Goal: Task Accomplishment & Management: Manage account settings

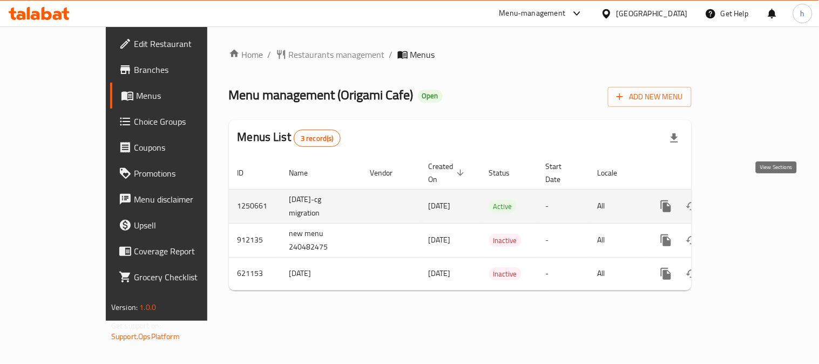
click at [751, 200] on icon "enhanced table" at bounding box center [744, 206] width 13 height 13
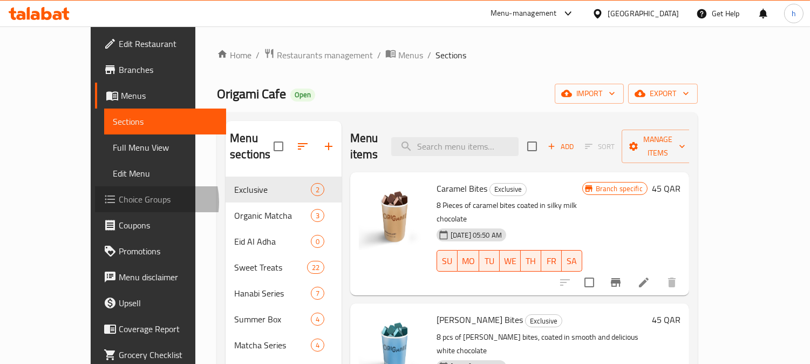
click at [119, 202] on span "Choice Groups" at bounding box center [168, 199] width 99 height 13
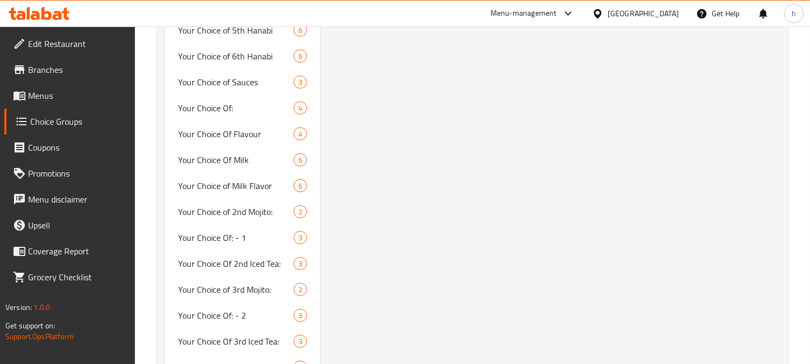
scroll to position [760, 0]
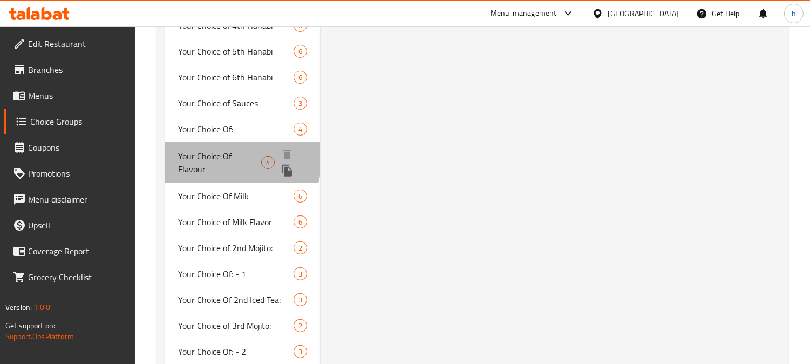
click at [211, 150] on span "Your Choice Of Flavour" at bounding box center [219, 163] width 83 height 26
type input "Your Choice Of Flavour"
type input "إختيارك من النكهة"
type input "1"
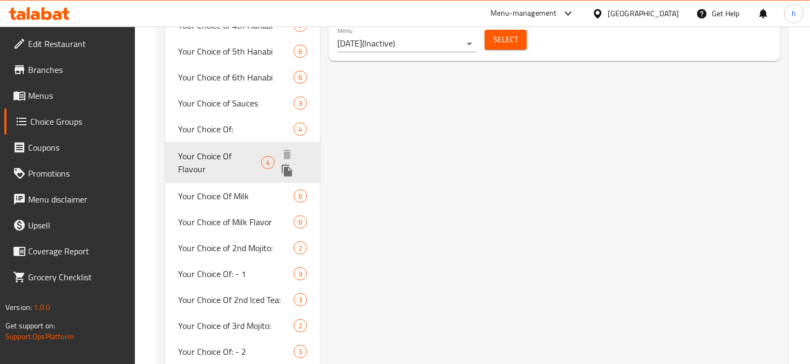
click at [208, 150] on span "Your Choice Of Flavour" at bounding box center [219, 163] width 83 height 26
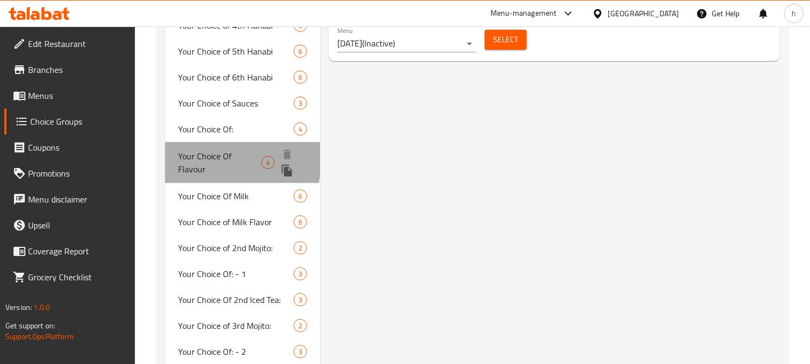
click at [208, 150] on span "Your Choice Of Flavour" at bounding box center [219, 163] width 83 height 26
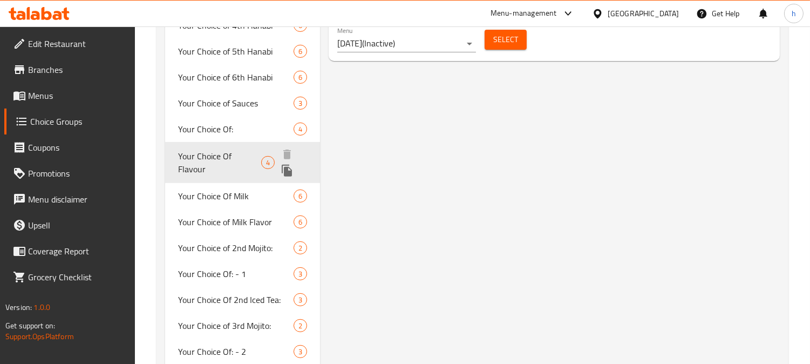
click at [208, 150] on span "Your Choice Of Flavour" at bounding box center [219, 163] width 83 height 26
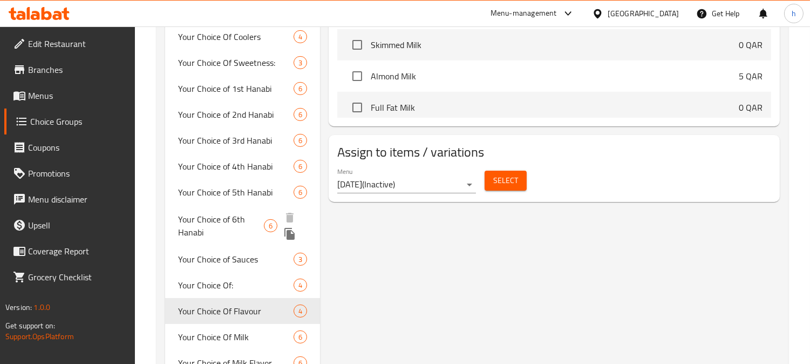
scroll to position [640, 0]
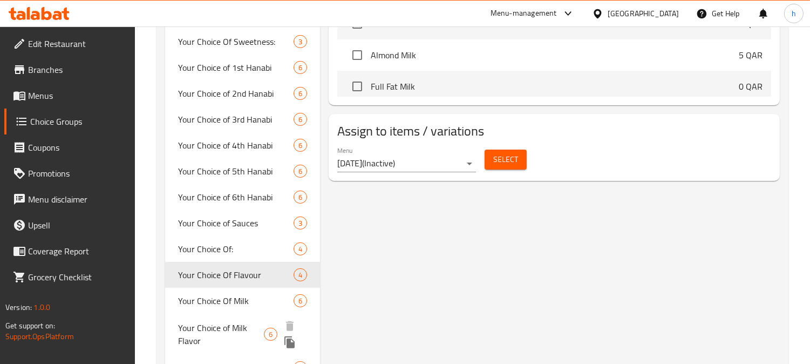
click at [204, 321] on span "Your Choice of Milk Flavor" at bounding box center [221, 334] width 86 height 26
type input "Your Choice of Milk Flavor"
type input "إختيارك من حليب نكهة"
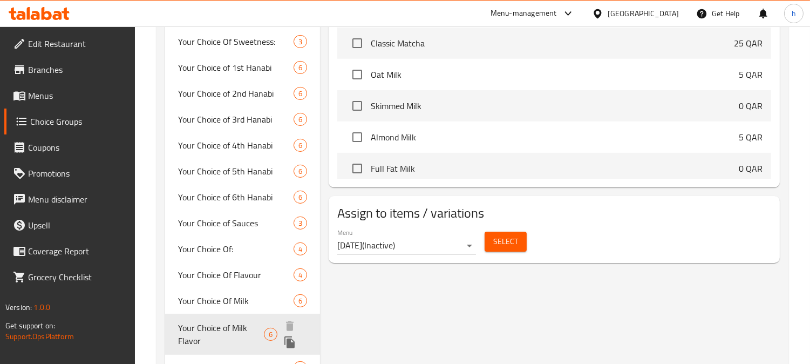
click at [204, 321] on span "Your Choice of Milk Flavor" at bounding box center [221, 334] width 86 height 26
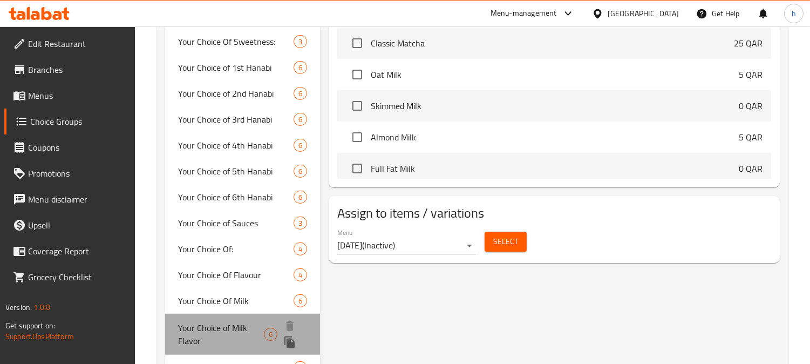
click at [204, 321] on span "Your Choice of Milk Flavor" at bounding box center [221, 334] width 86 height 26
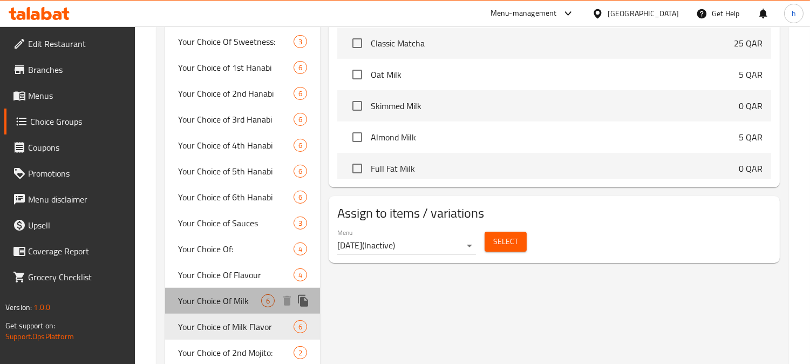
click at [220, 294] on span "Your Choice Of Milk" at bounding box center [219, 300] width 83 height 13
type input "Your Choice Of Milk"
type input "إختيارك من النكهة"
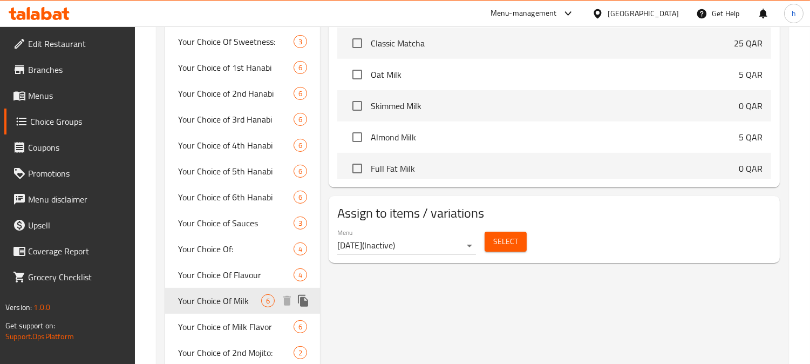
click at [217, 294] on span "Your Choice Of Milk" at bounding box center [219, 300] width 83 height 13
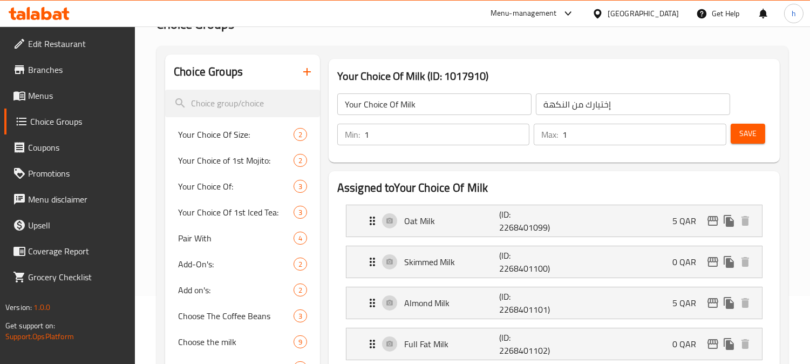
scroll to position [60, 0]
